Goal: Information Seeking & Learning: Learn about a topic

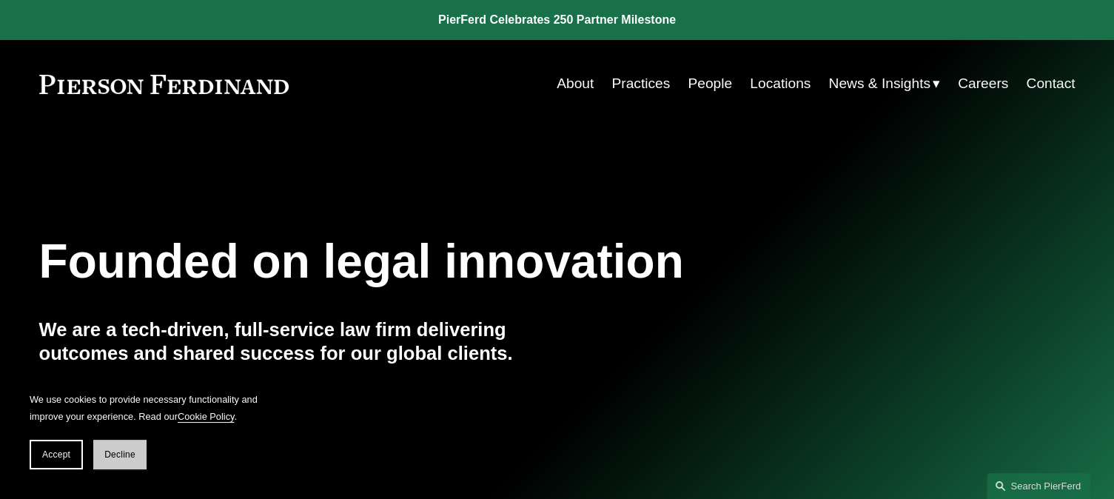
click at [116, 462] on button "Decline" at bounding box center [119, 455] width 53 height 30
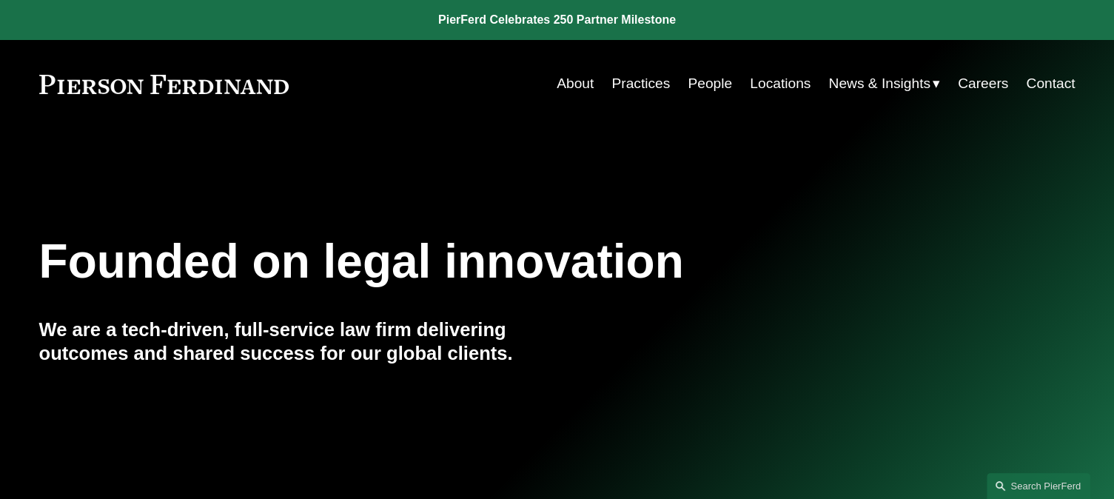
click at [693, 81] on link "People" at bounding box center [709, 84] width 44 height 28
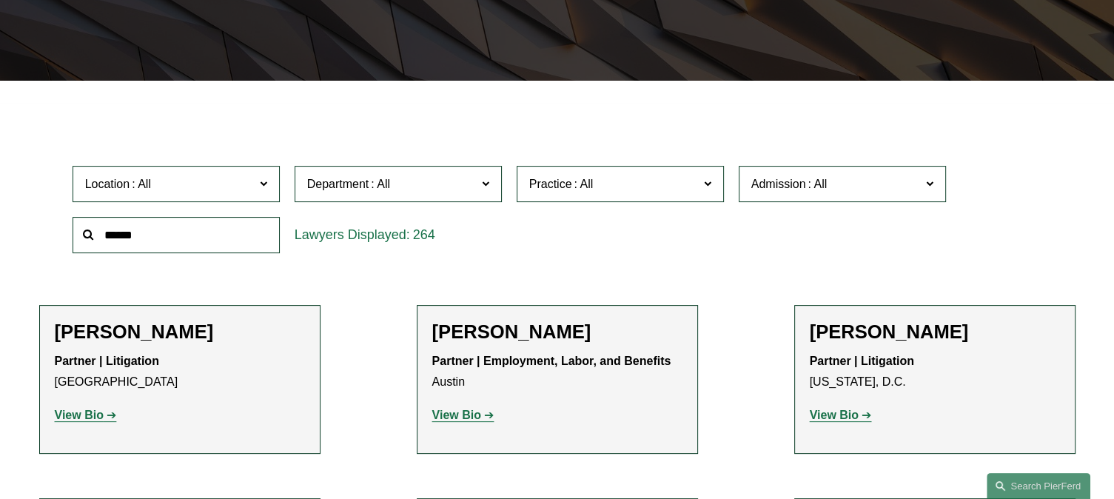
scroll to position [370, 0]
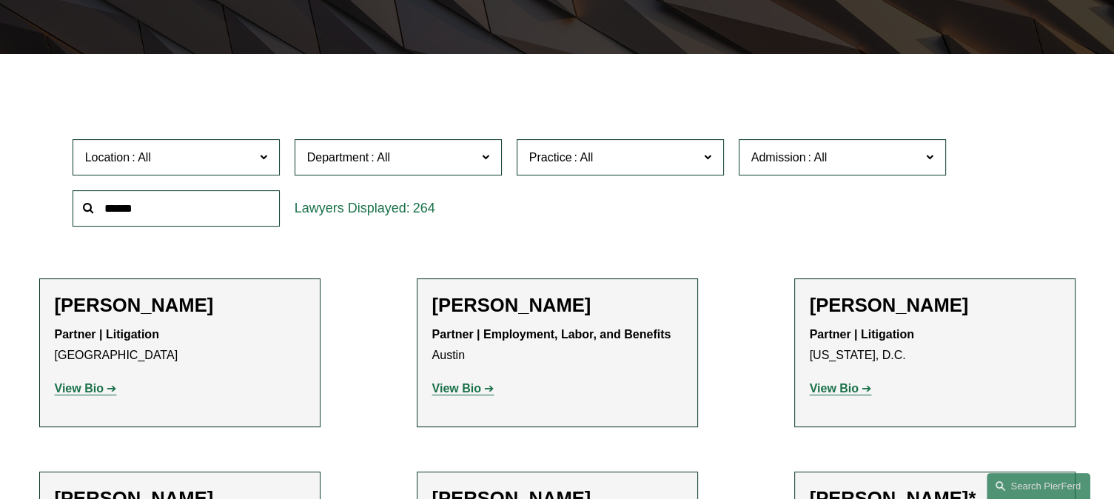
click at [697, 211] on div "Location All Atlanta Austin Bellevue Boston Charlotte Chicago Cincinnati Clevel…" at bounding box center [557, 182] width 984 height 101
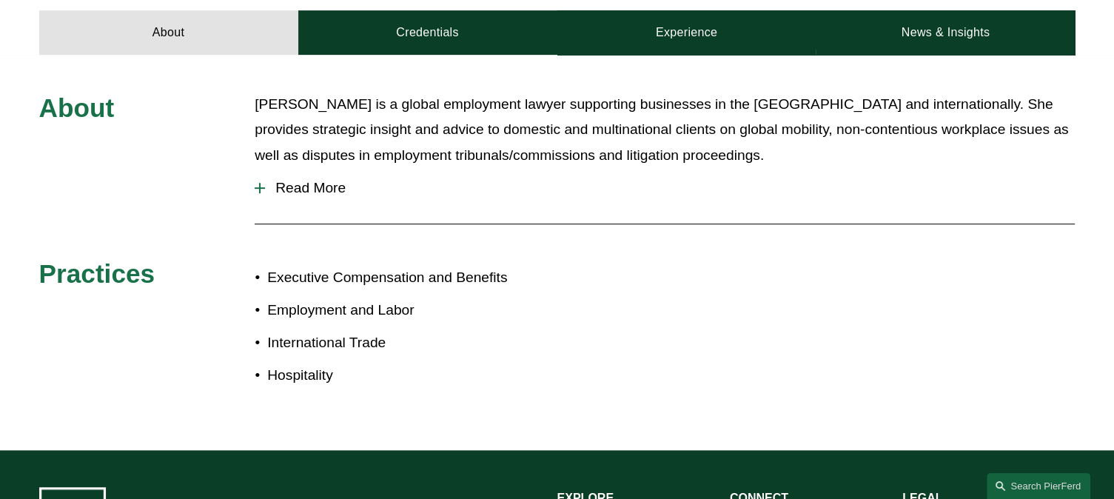
scroll to position [740, 0]
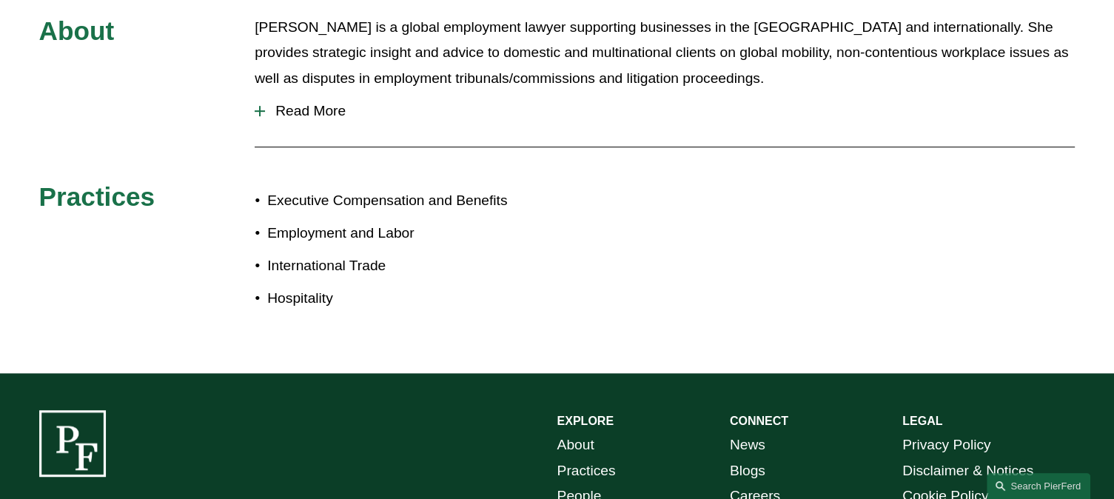
click at [287, 112] on span "Read More" at bounding box center [669, 111] width 809 height 16
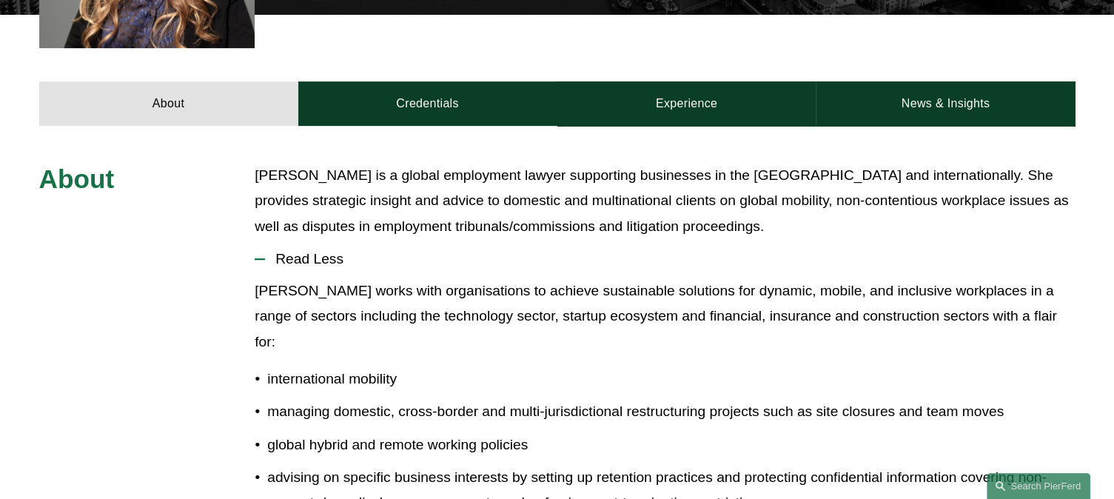
scroll to position [518, 0]
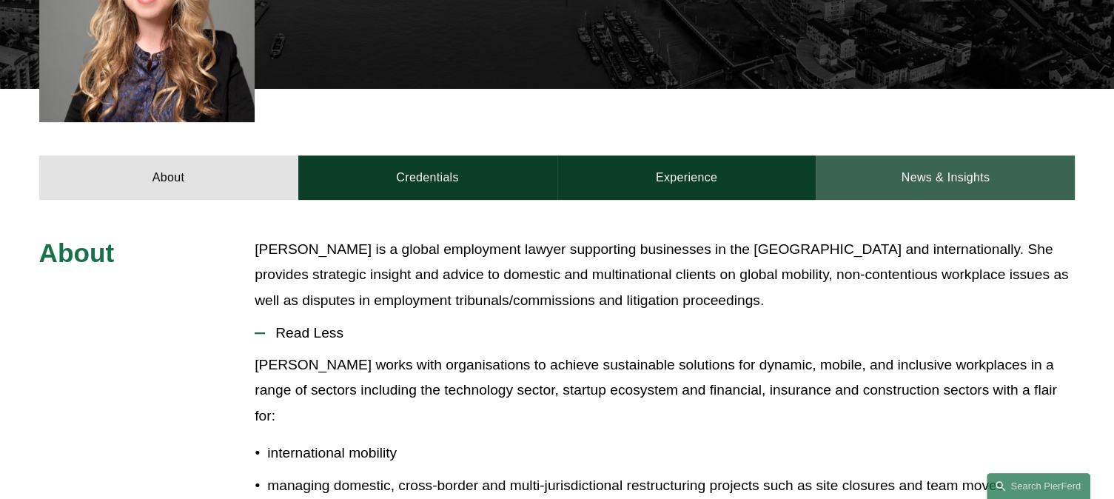
click at [1016, 186] on link "News & Insights" at bounding box center [944, 177] width 259 height 44
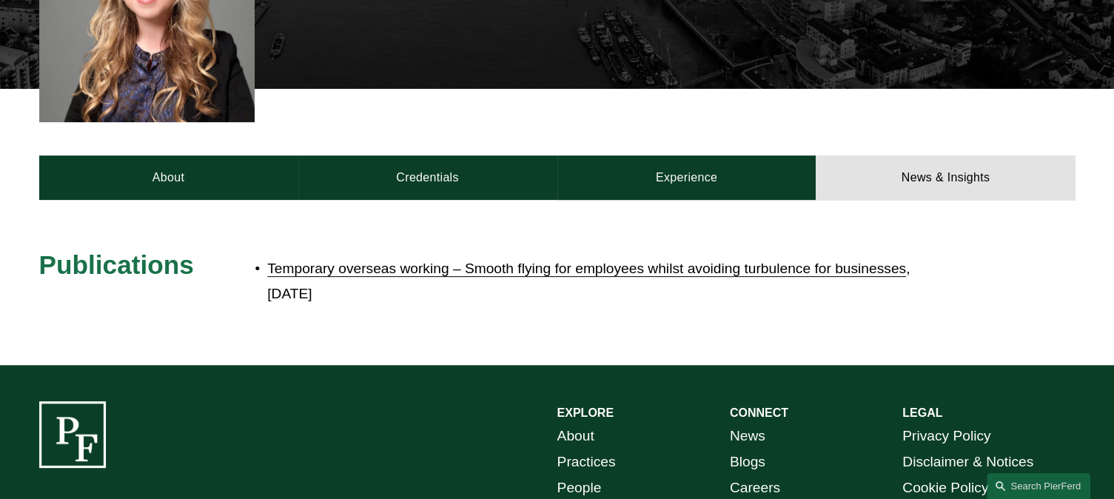
click at [616, 269] on link "Temporary overseas working – Smooth flying for employees whilst avoiding turbul…" at bounding box center [586, 268] width 639 height 16
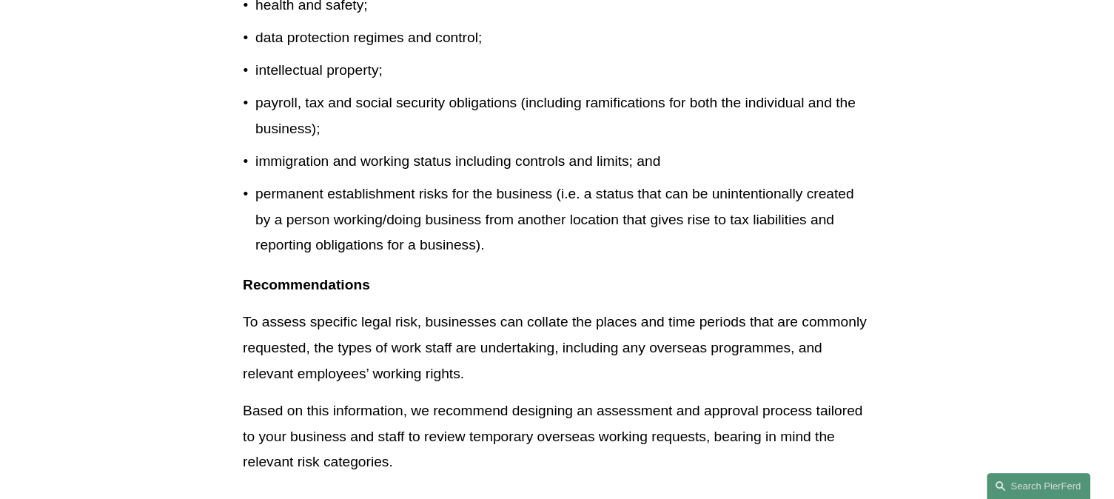
scroll to position [1850, 0]
